Goal: Navigation & Orientation: Find specific page/section

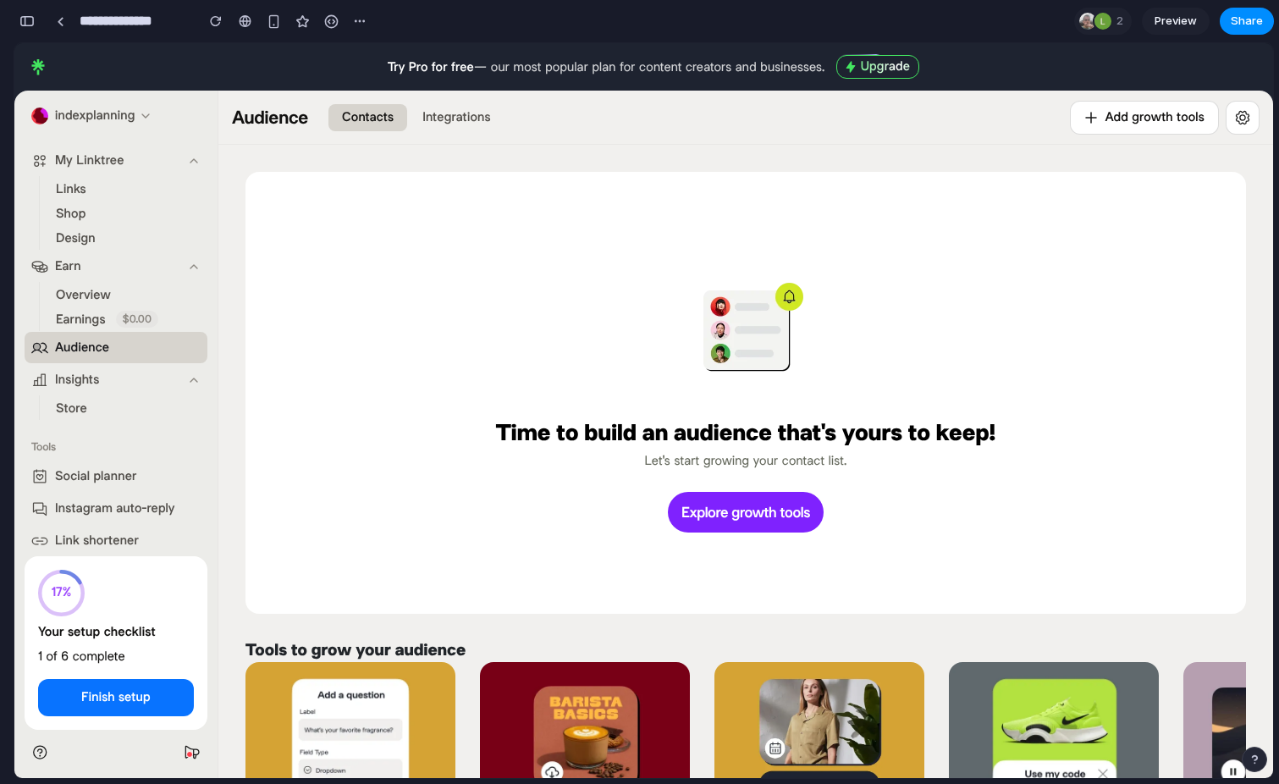
scroll to position [1793, 0]
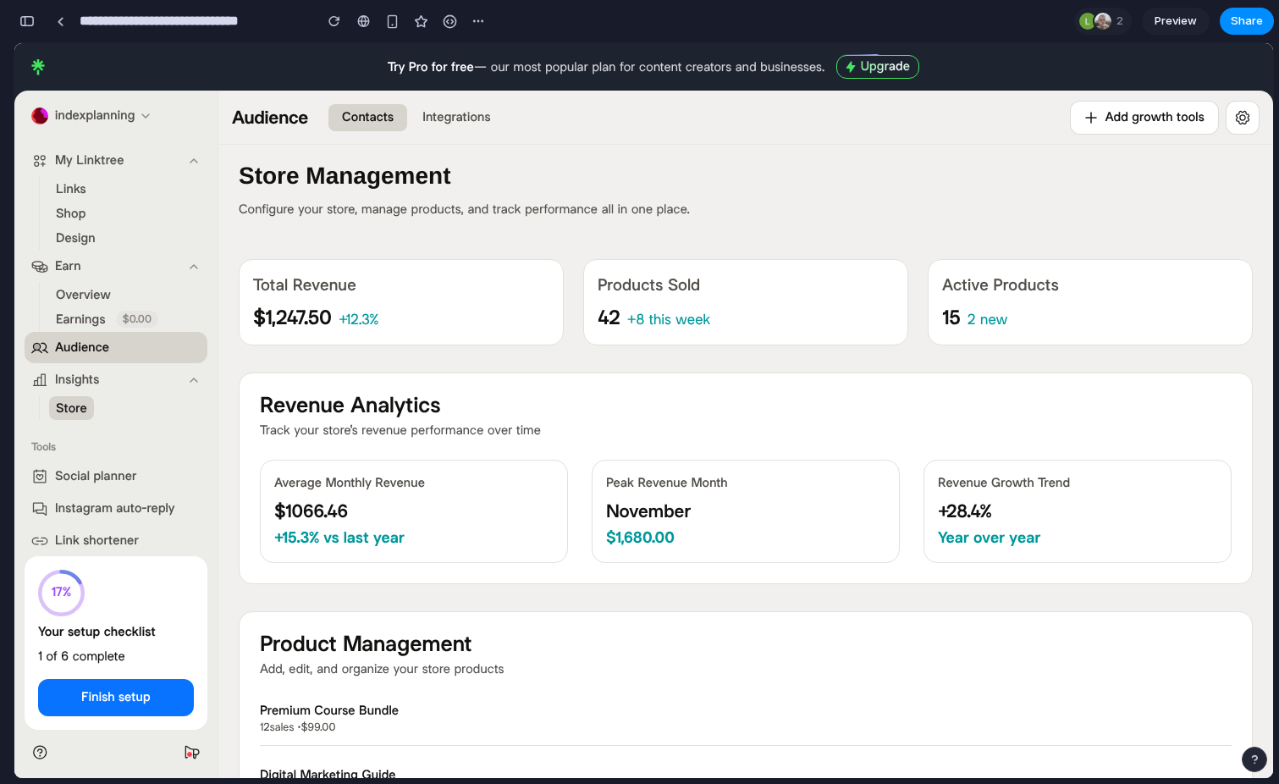
scroll to position [549, 0]
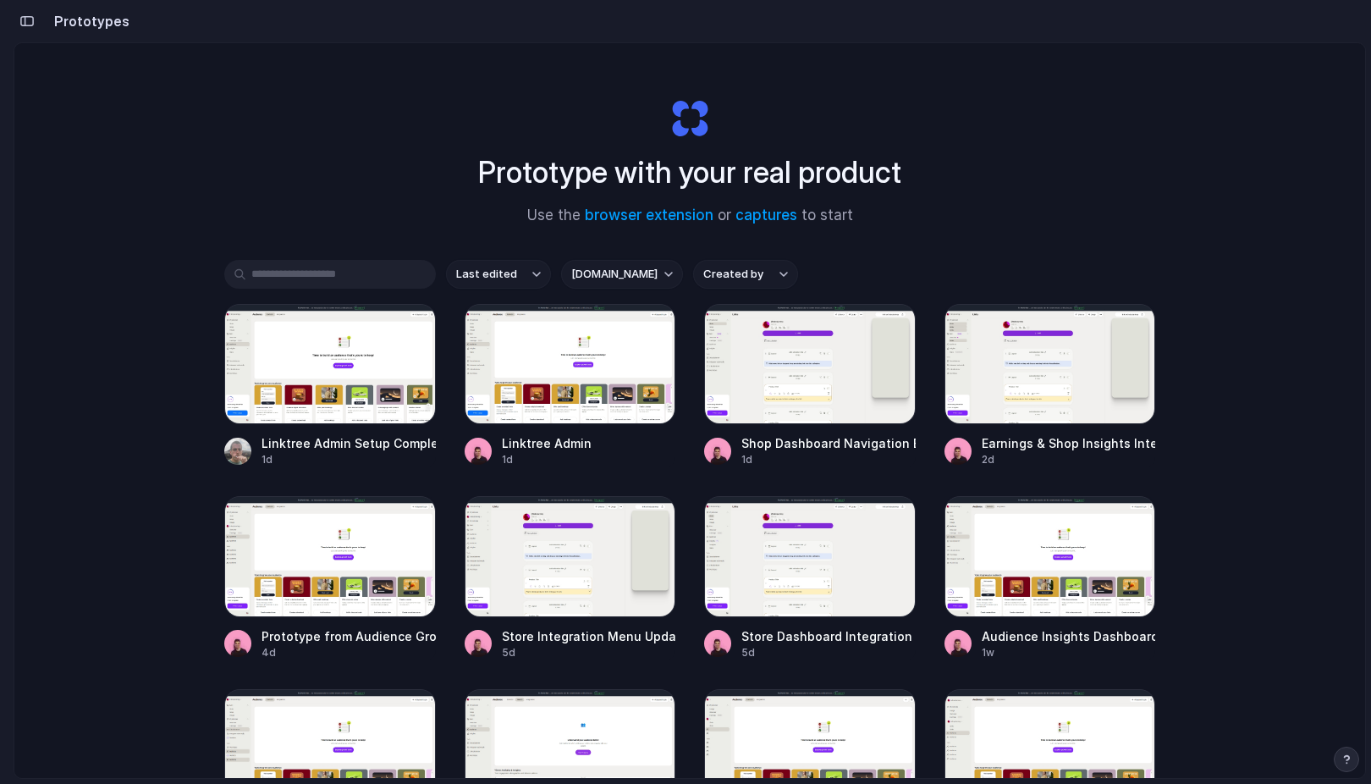
scroll to position [96, 0]
